Goal: Task Accomplishment & Management: Use online tool/utility

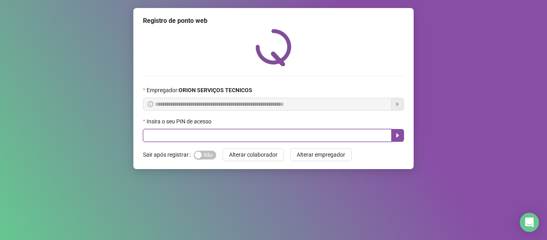
click at [147, 135] on input "text" at bounding box center [267, 135] width 249 height 13
type input "*****"
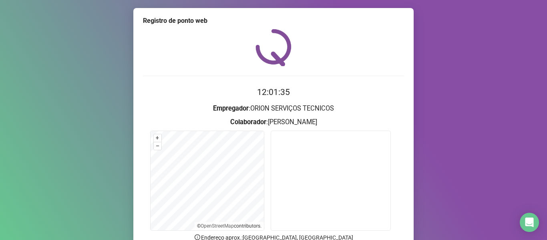
scroll to position [73, 0]
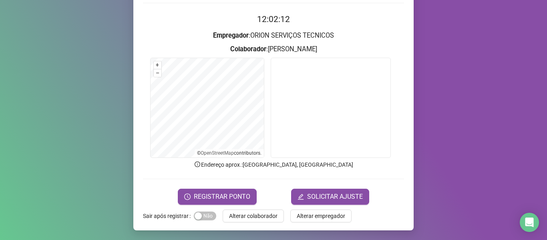
click at [356, 26] on h2 "12:02:12" at bounding box center [273, 19] width 261 height 13
click at [222, 194] on span "REGISTRAR PONTO" at bounding box center [222, 197] width 56 height 10
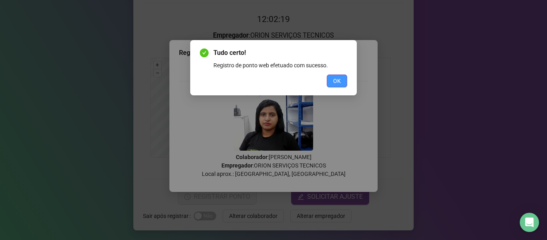
click at [340, 80] on span "OK" at bounding box center [337, 80] width 8 height 9
